Goal: Task Accomplishment & Management: Manage account settings

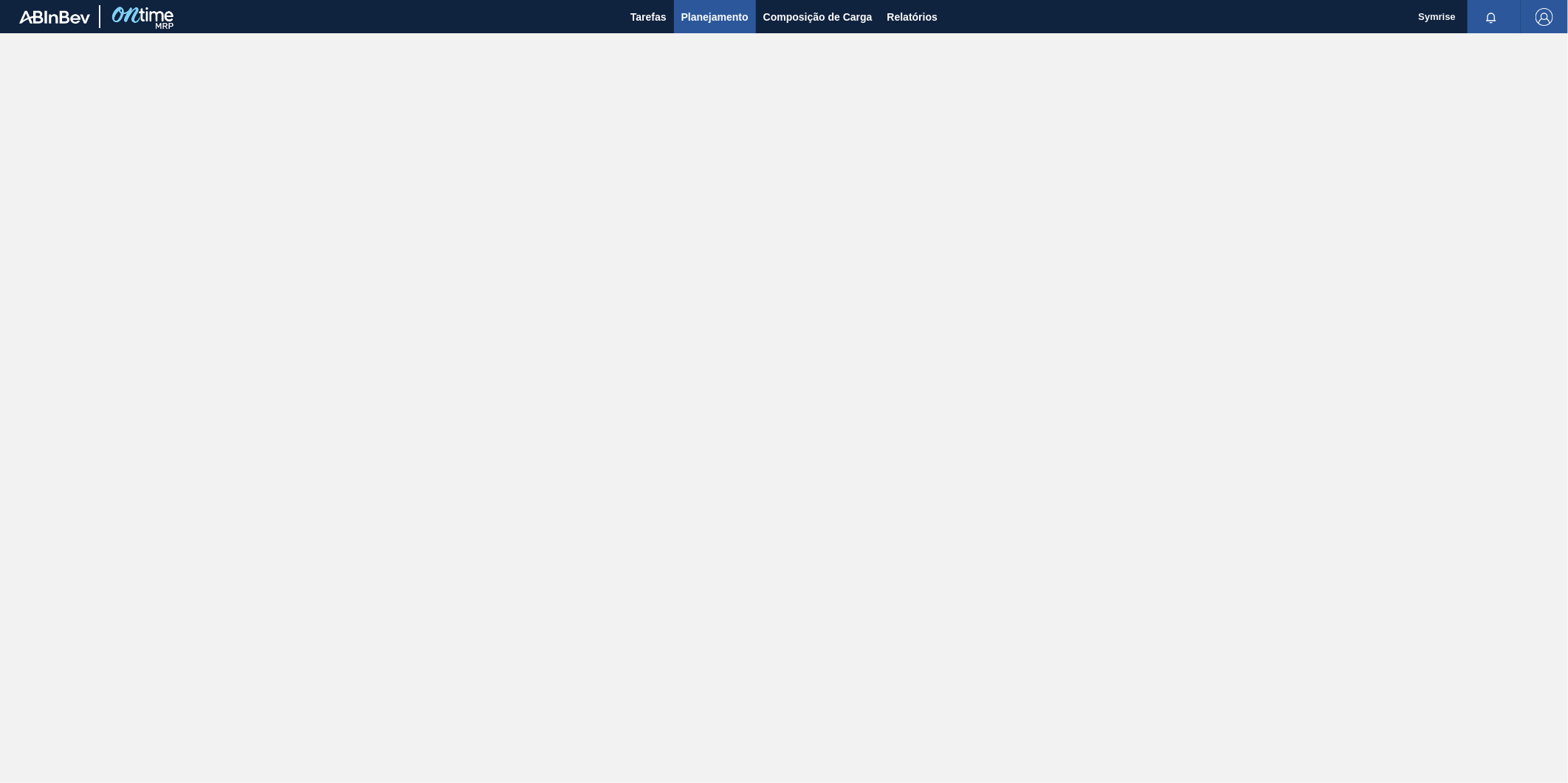
click at [703, 11] on span "Planejamento" at bounding box center [715, 17] width 67 height 17
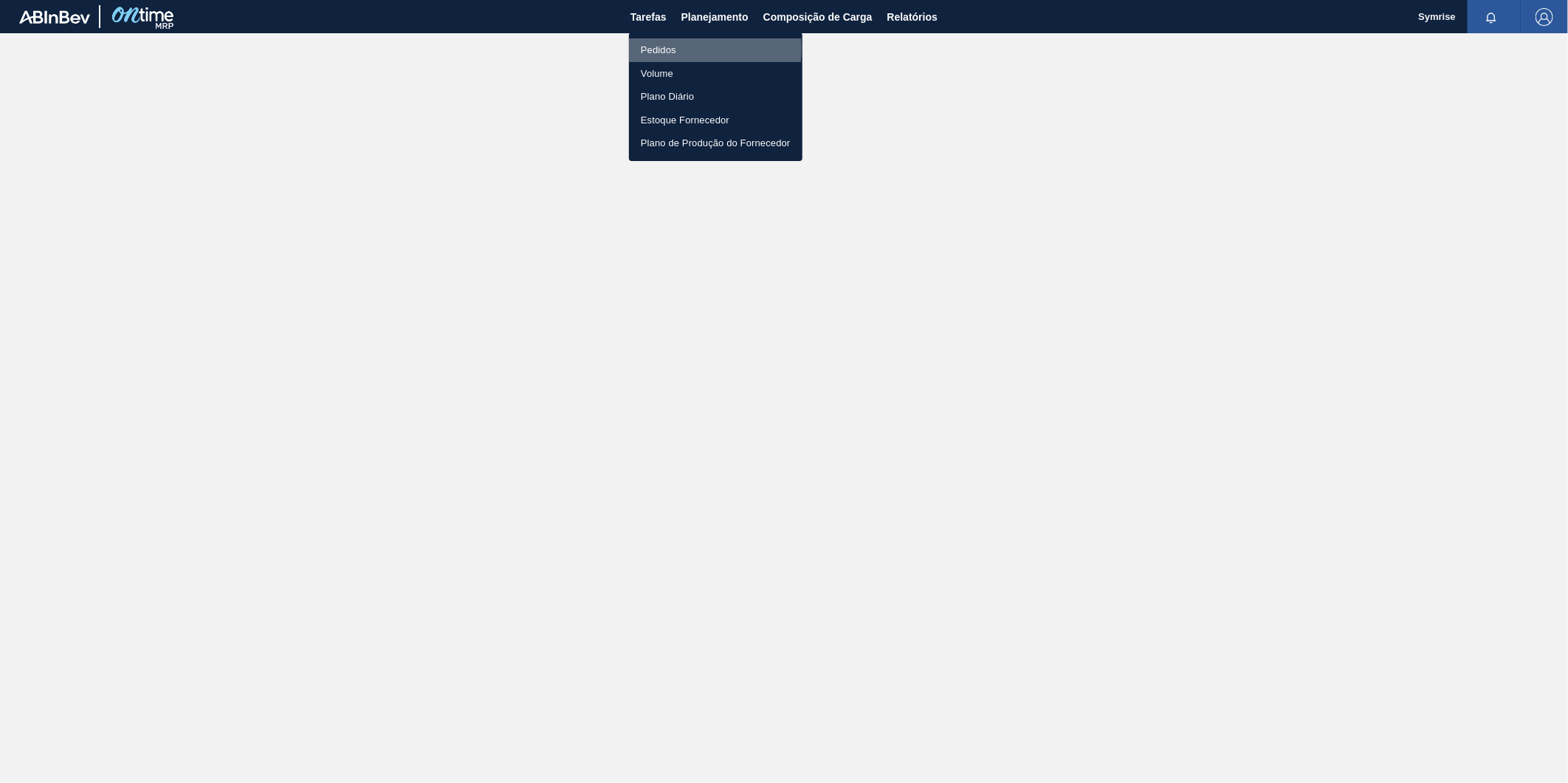
click at [674, 48] on li "Pedidos" at bounding box center [716, 50] width 173 height 24
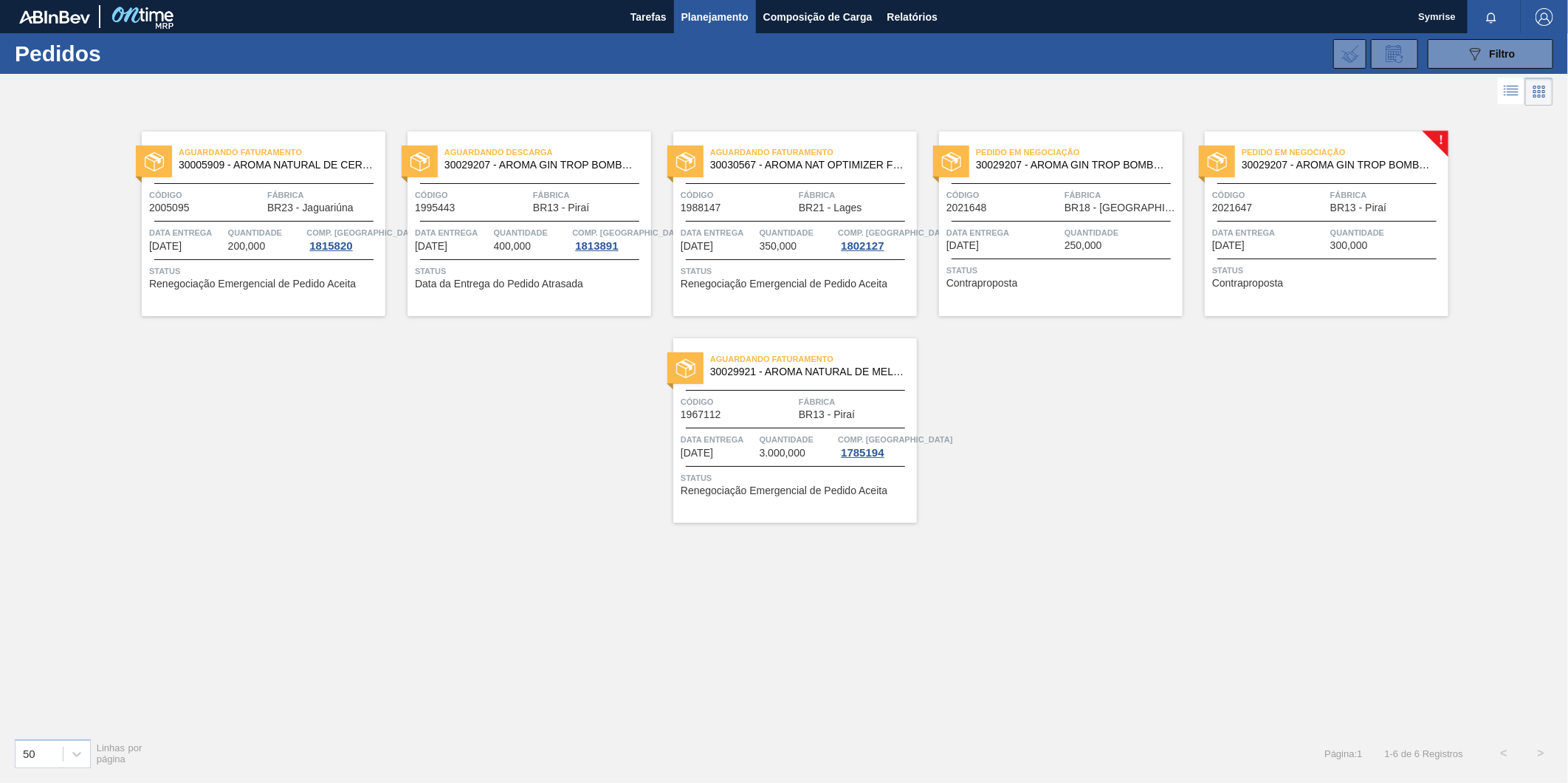
click at [1307, 187] on span "Código" at bounding box center [1269, 194] width 114 height 15
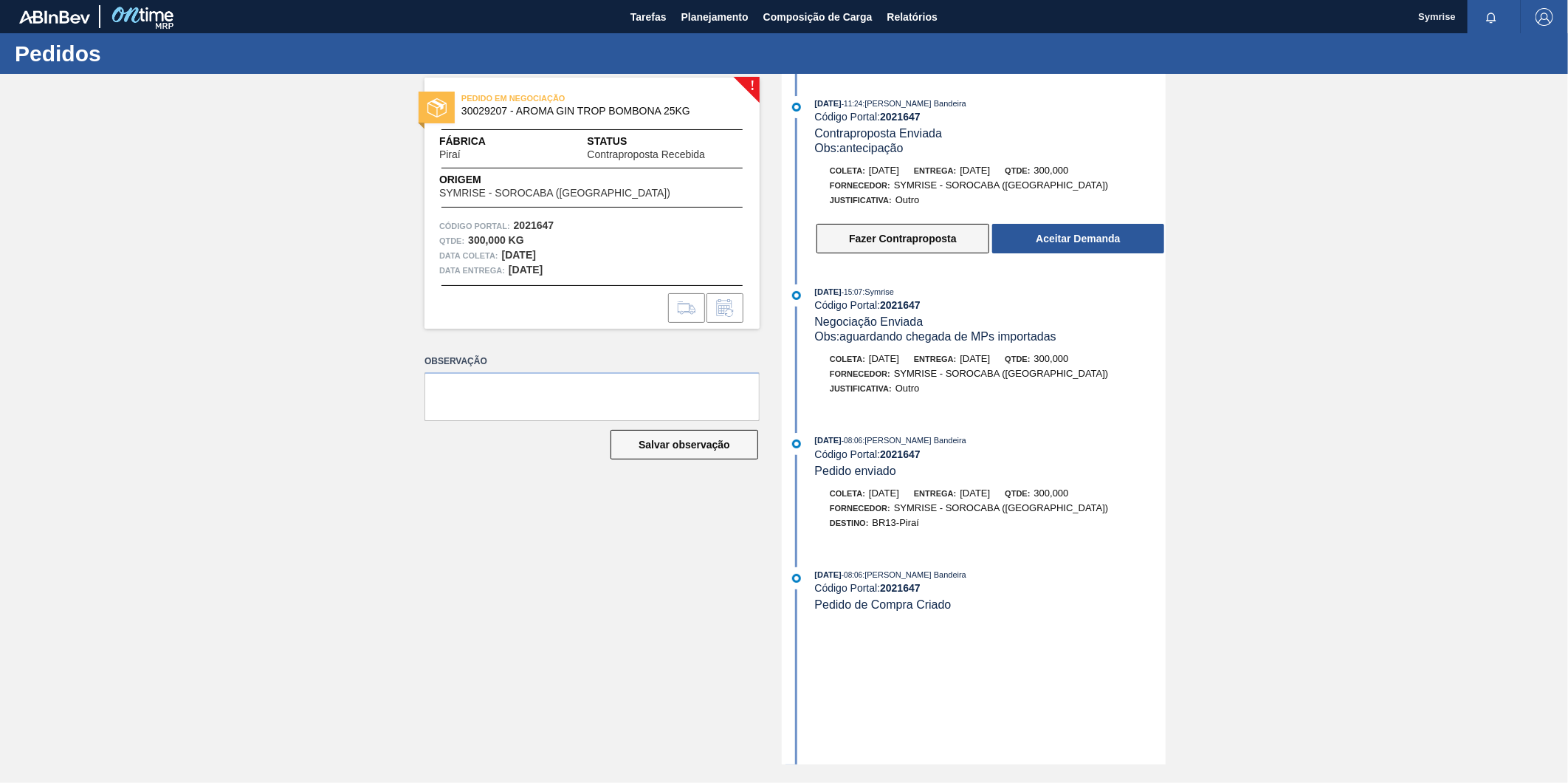
click at [933, 242] on button "Fazer Contraproposta" at bounding box center [903, 239] width 173 height 30
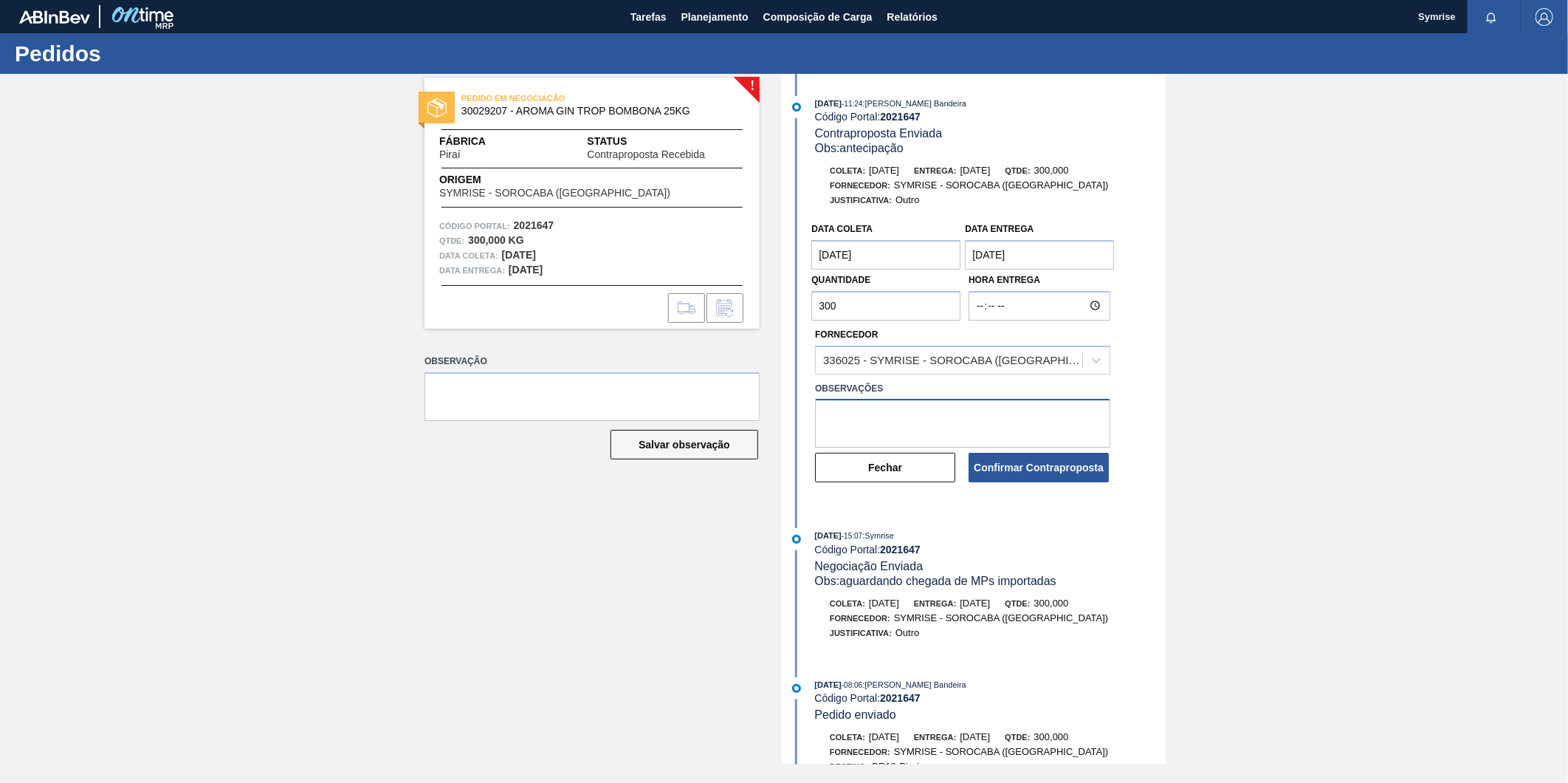
click at [898, 409] on textarea at bounding box center [962, 423] width 295 height 49
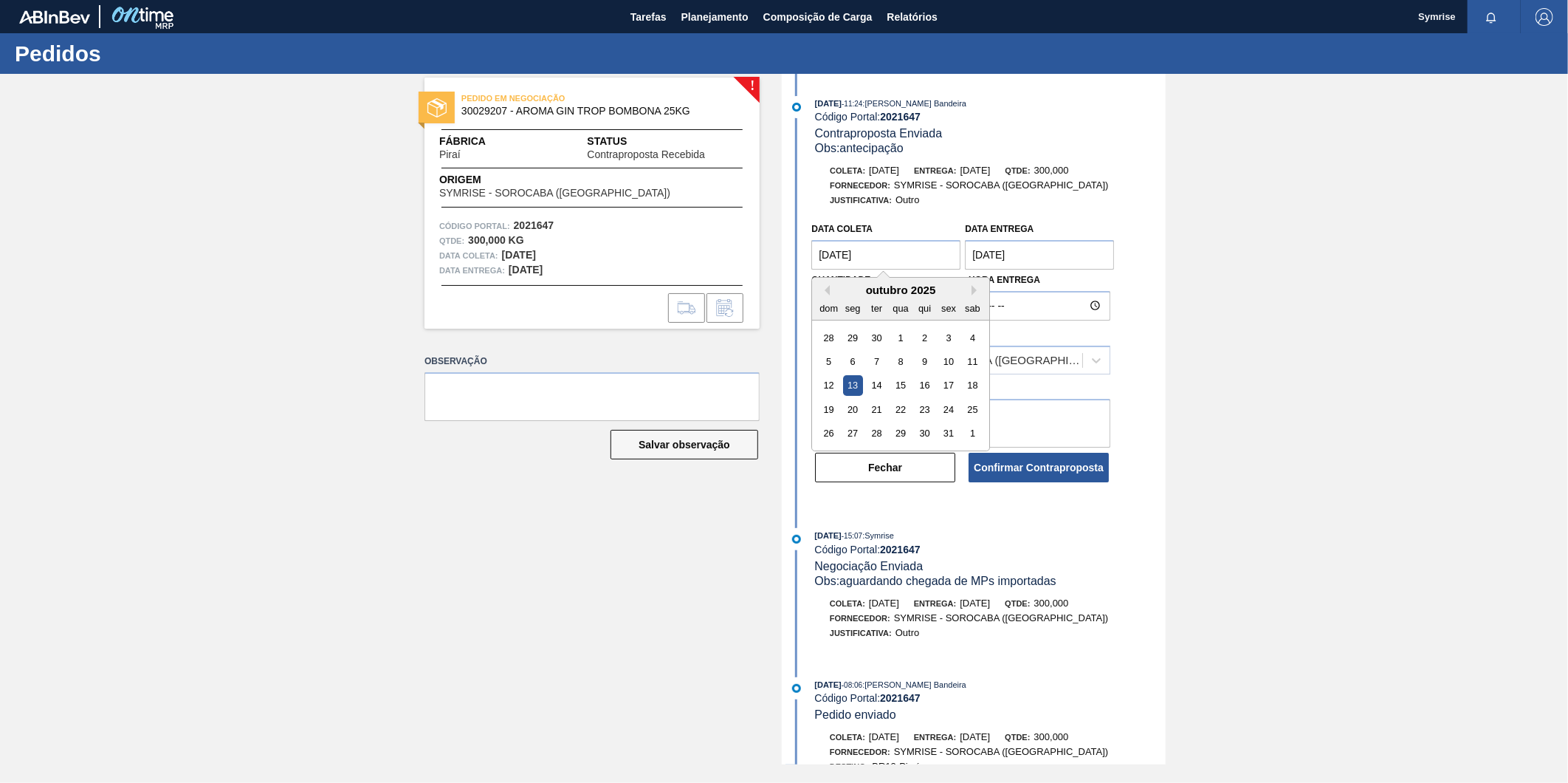
click at [933, 252] on coleta "[DATE]" at bounding box center [886, 255] width 149 height 30
click at [978, 291] on button "Next Month" at bounding box center [976, 290] width 10 height 10
click at [851, 360] on div "3" at bounding box center [852, 361] width 20 height 20
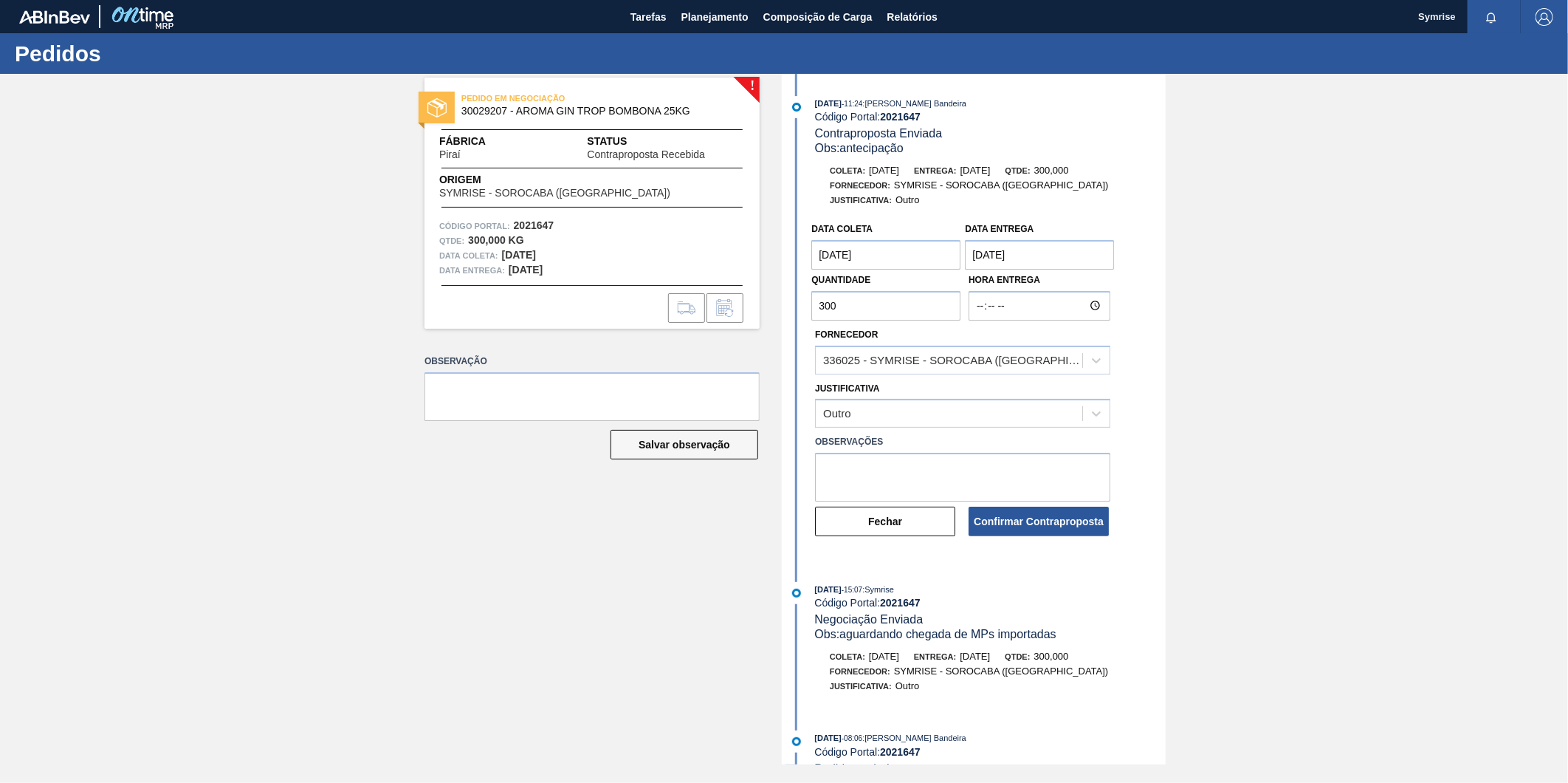
click at [923, 253] on coleta "[DATE]" at bounding box center [886, 255] width 149 height 30
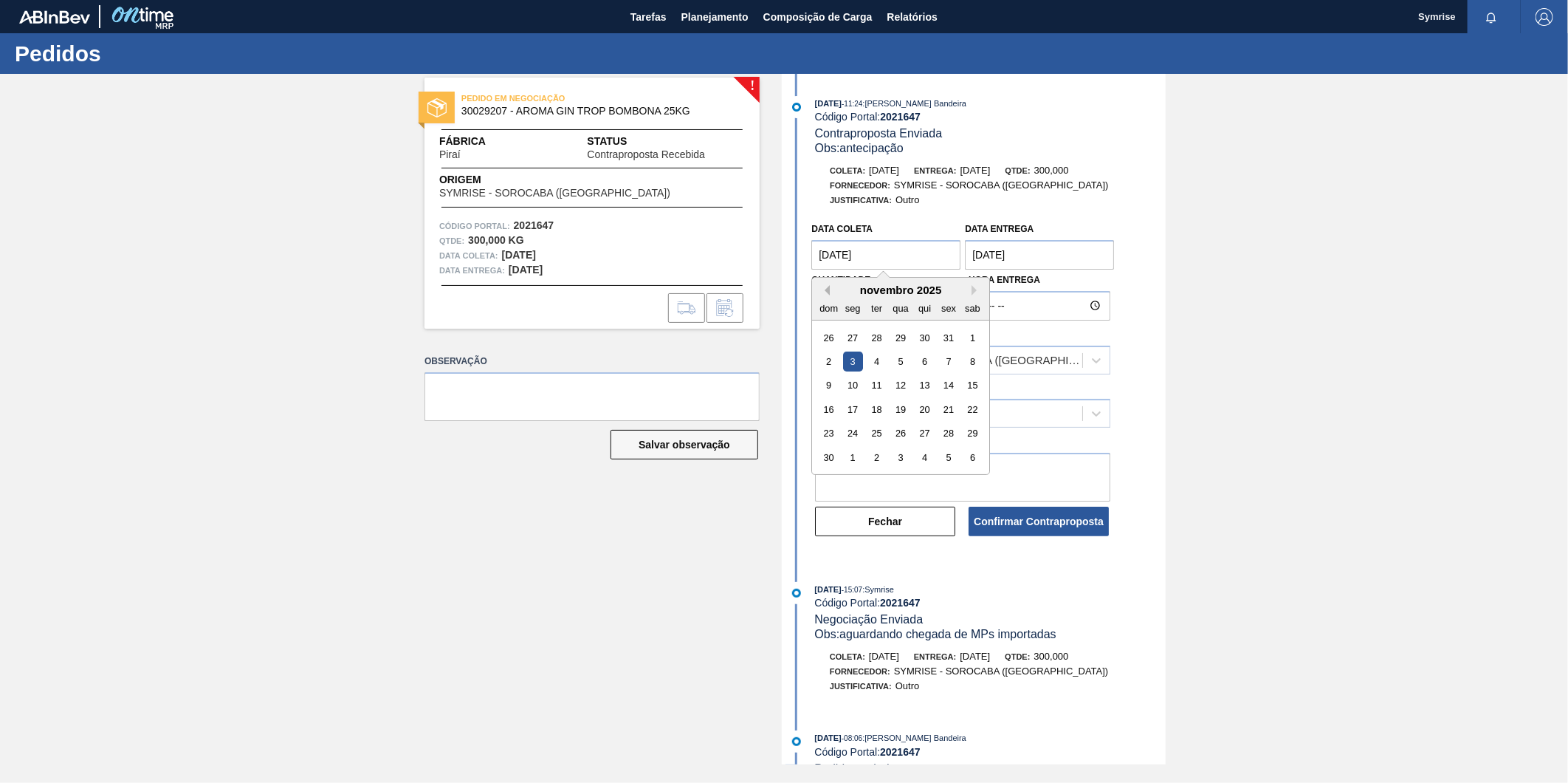
click at [827, 292] on button "Previous Month" at bounding box center [825, 290] width 10 height 10
click at [946, 413] on div "24" at bounding box center [948, 409] width 20 height 20
type coleta "[DATE]"
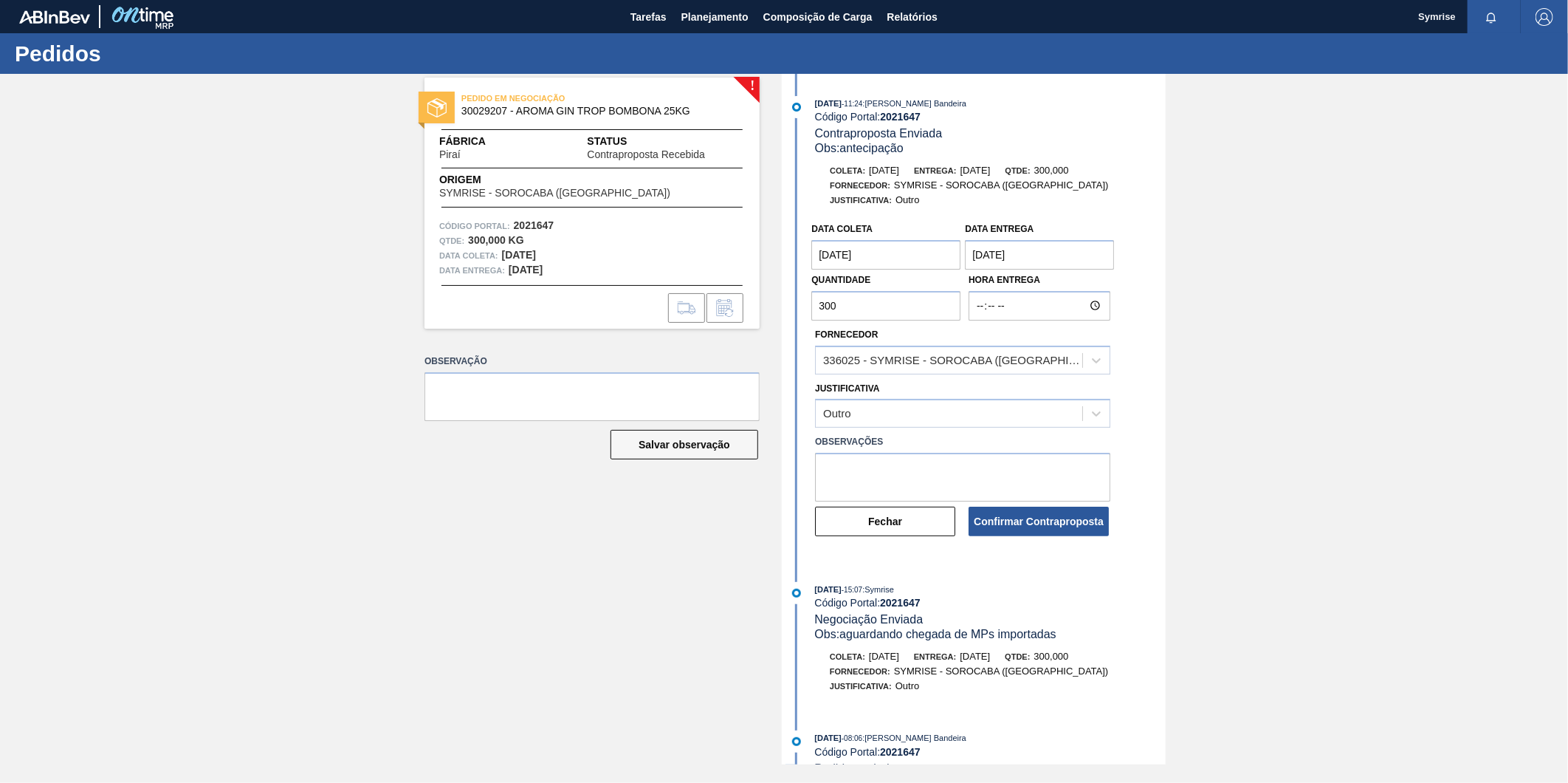
click at [1001, 249] on entrega "[DATE]" at bounding box center [1039, 255] width 149 height 30
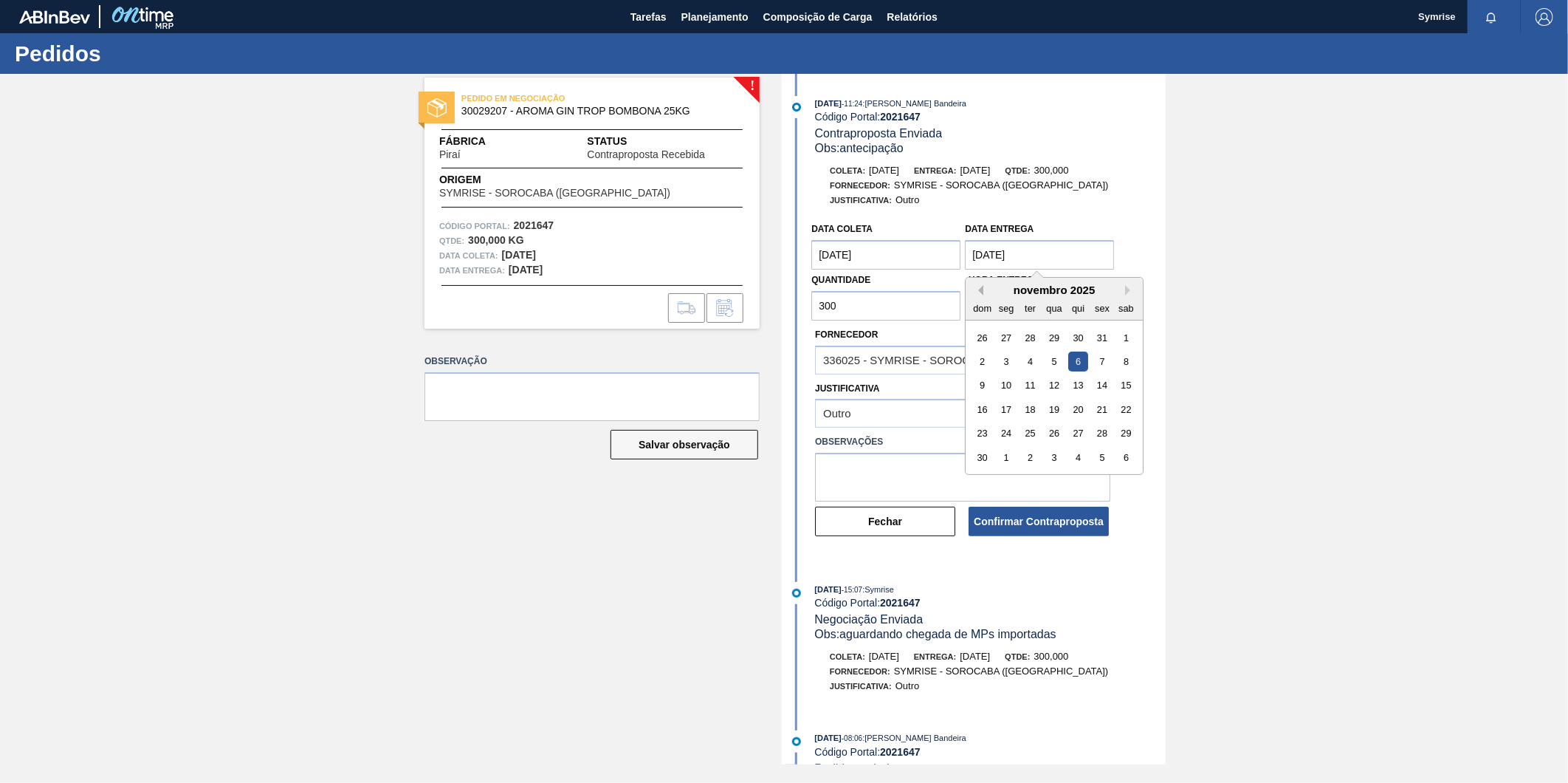
click at [977, 291] on button "Previous Month" at bounding box center [978, 290] width 10 height 10
click at [1005, 432] on div "27" at bounding box center [1006, 432] width 20 height 20
type entrega "[DATE]"
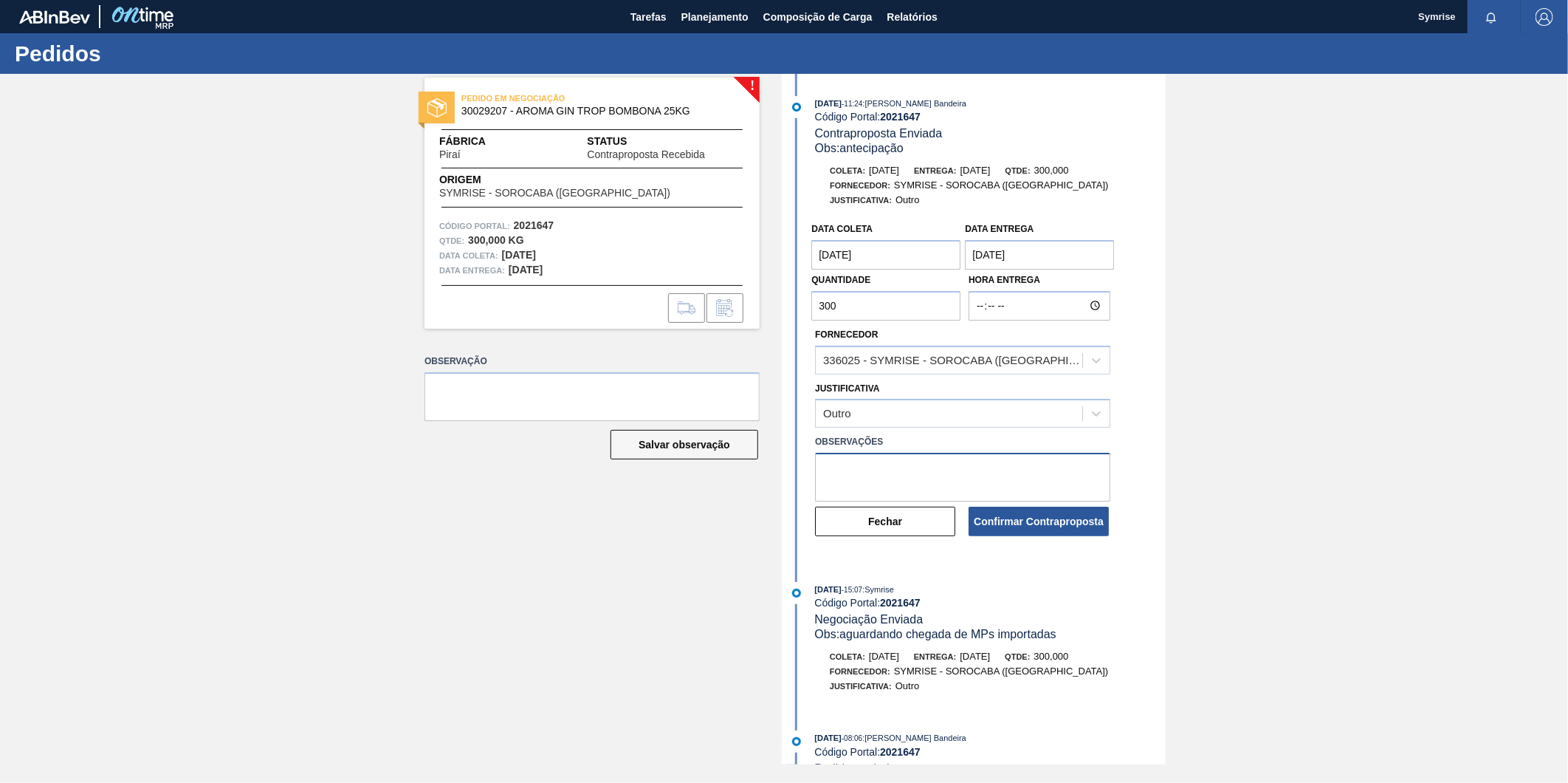
click at [879, 466] on textarea at bounding box center [962, 477] width 295 height 49
type textarea "c"
type textarea "conseguimos melhora de alguns dias, podendo ser possivel melhor um pouco mais a…"
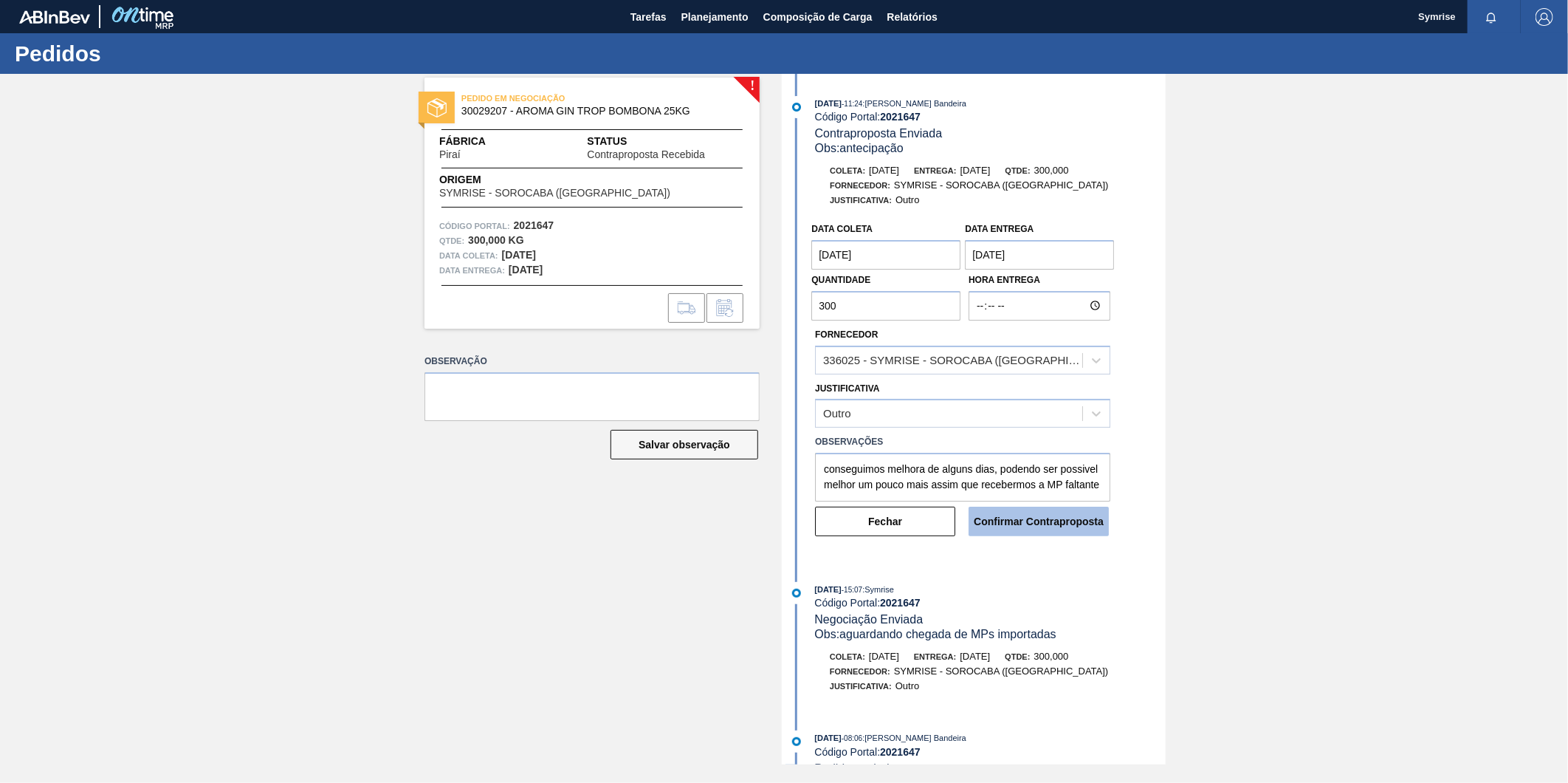
click at [1052, 520] on button "Confirmar Contraproposta" at bounding box center [1038, 521] width 140 height 30
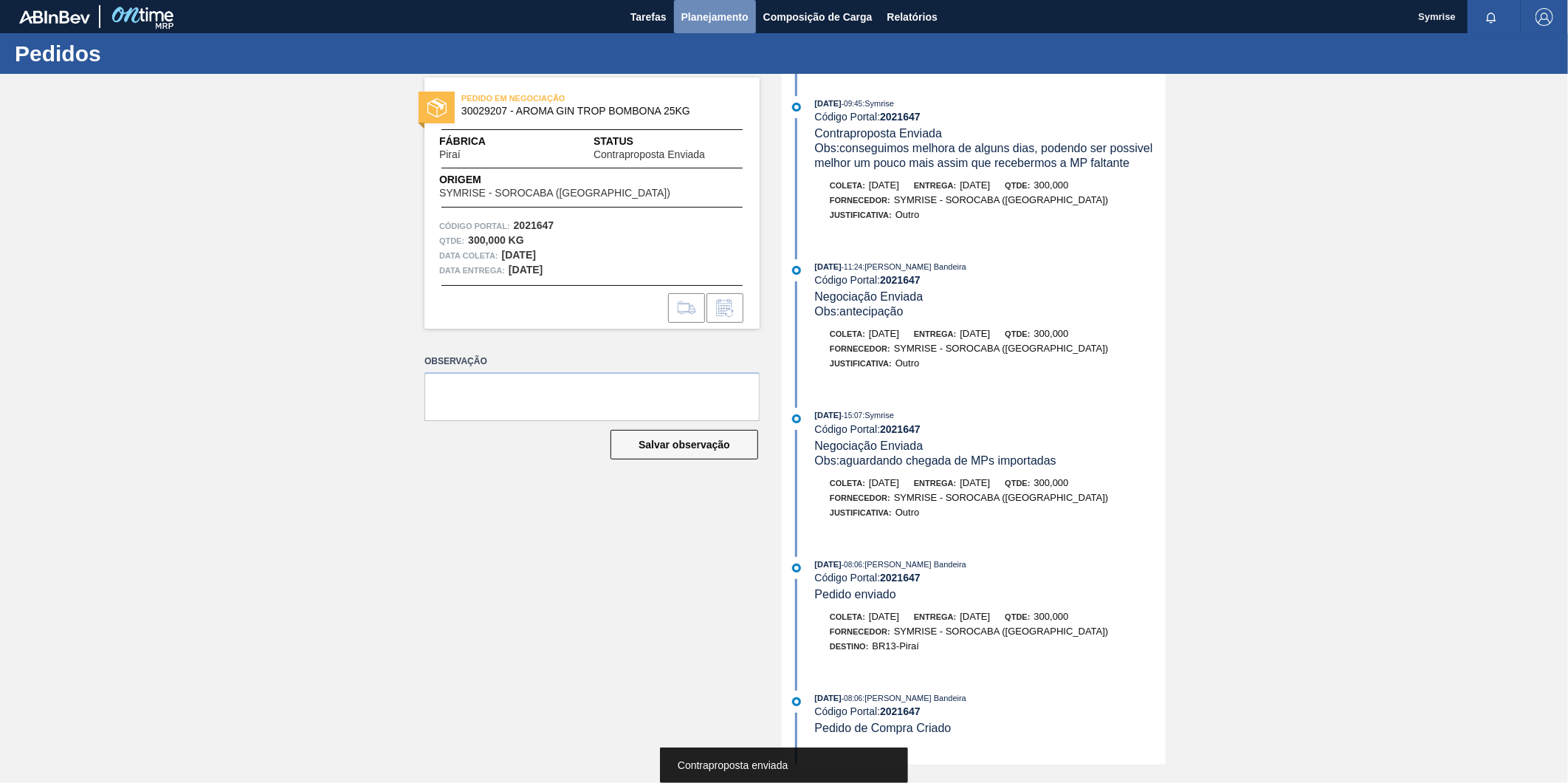
click at [706, 12] on span "Planejamento" at bounding box center [715, 17] width 67 height 17
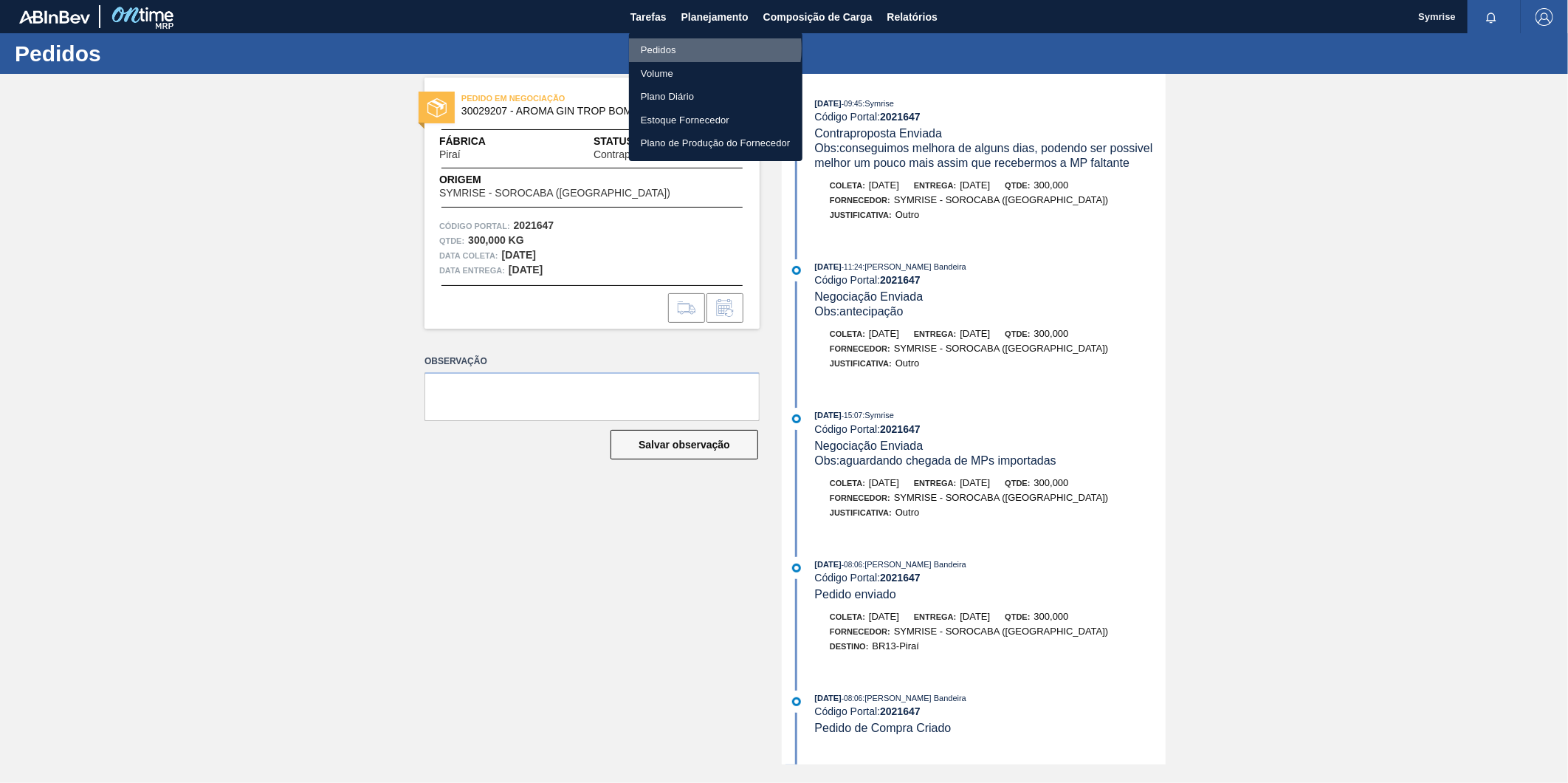
click at [696, 48] on li "Pedidos" at bounding box center [716, 50] width 173 height 24
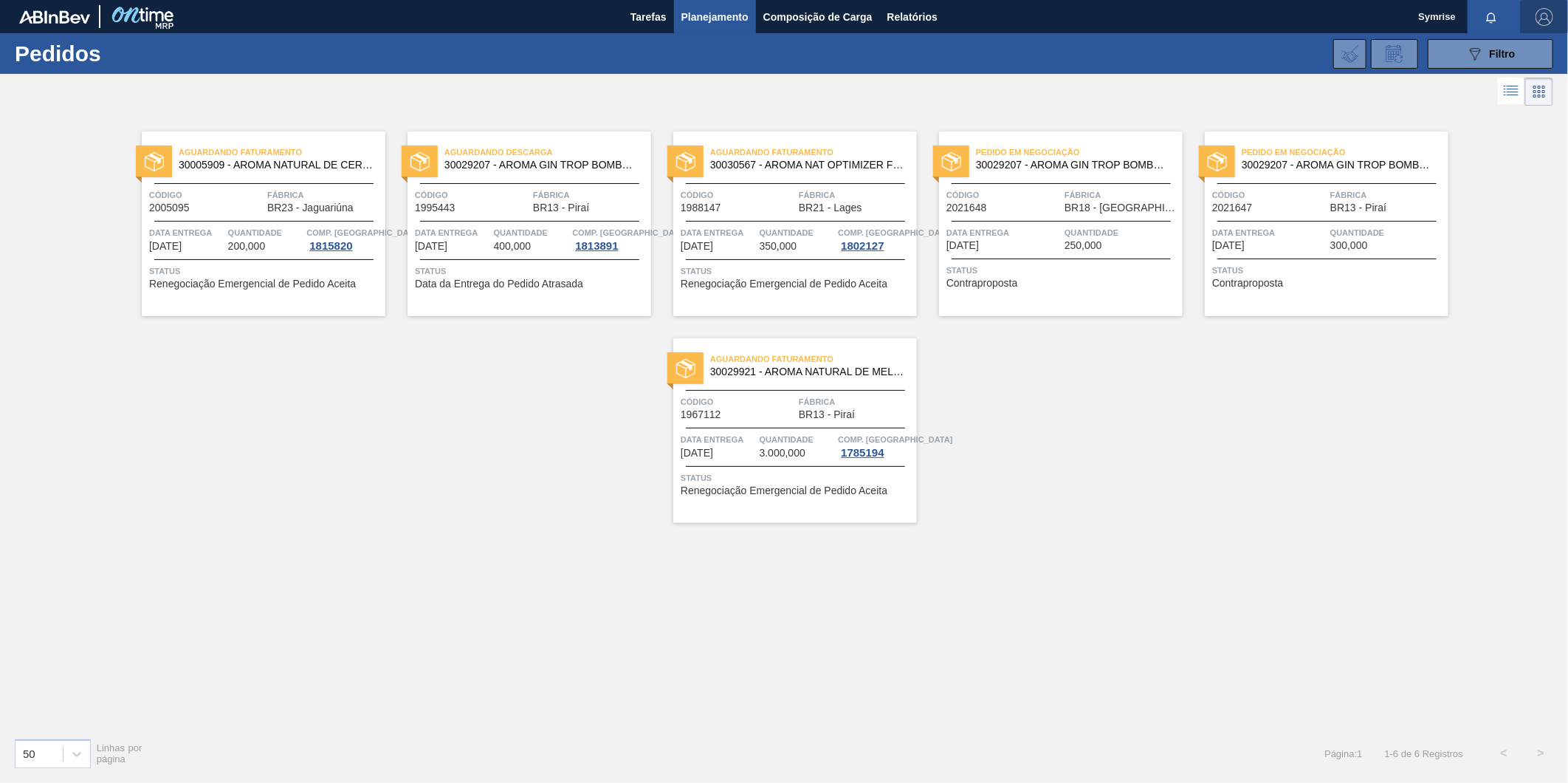
click at [1546, 17] on img "button" at bounding box center [1544, 17] width 17 height 17
click at [1473, 138] on li "Sair" at bounding box center [1501, 132] width 112 height 26
